Goal: Use online tool/utility: Use online tool/utility

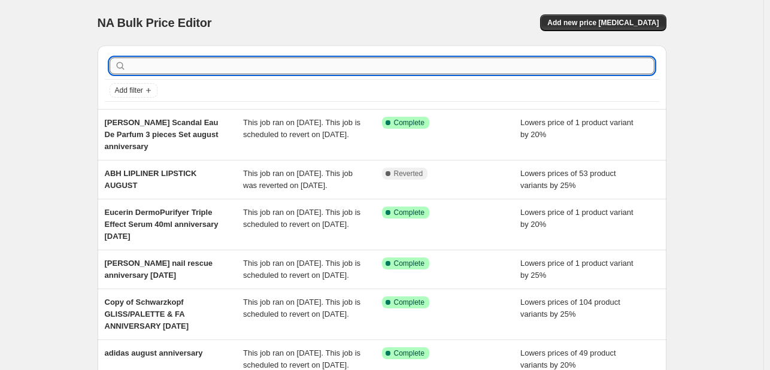
click at [204, 60] on input "text" at bounding box center [392, 65] width 526 height 17
paste input "6224001455254.00"
type input "6224001455254.00"
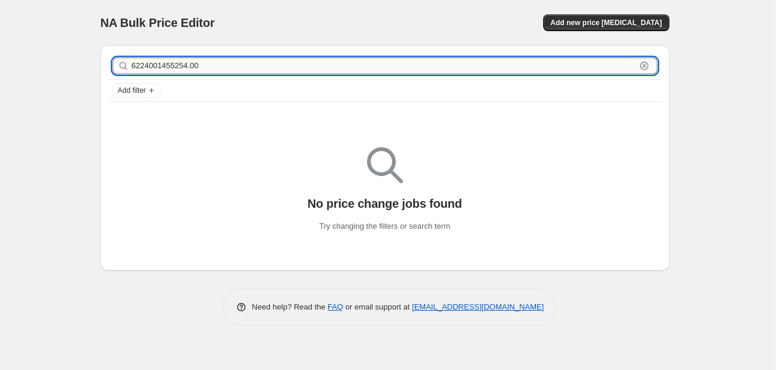
click at [362, 65] on input "6224001455254.00" at bounding box center [384, 65] width 504 height 17
type input "mustela"
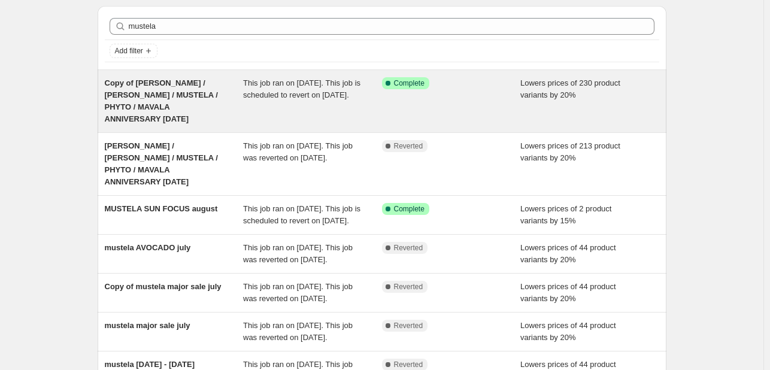
scroll to position [60, 0]
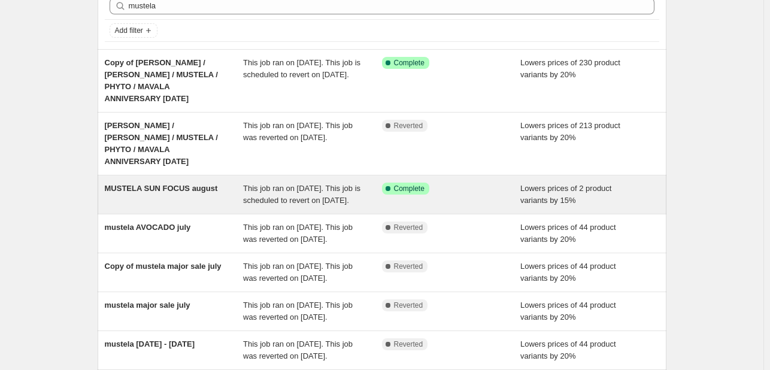
click at [448, 183] on div "Success Complete Complete" at bounding box center [451, 195] width 139 height 24
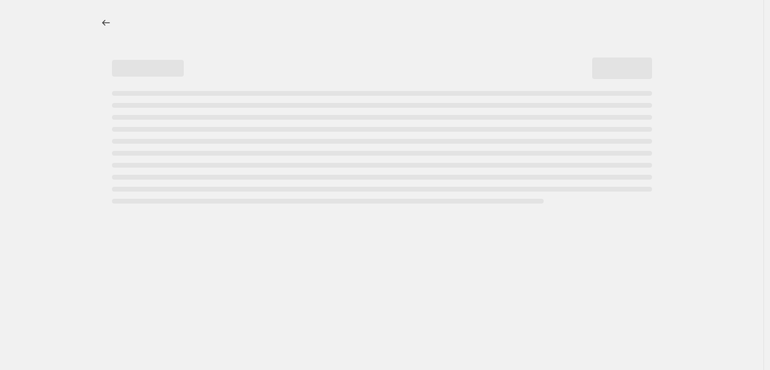
select select "percentage"
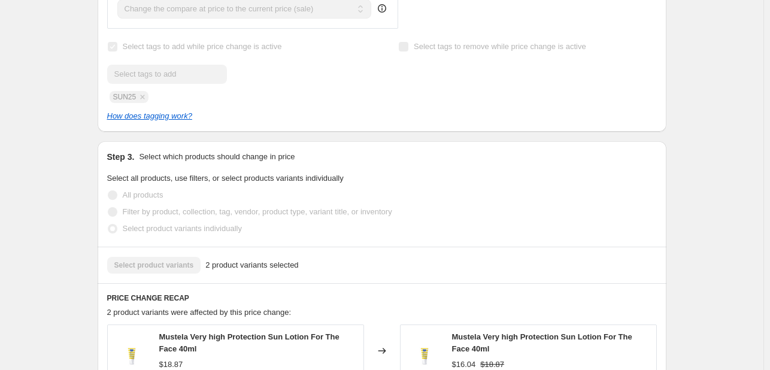
scroll to position [898, 0]
